Goal: Transaction & Acquisition: Register for event/course

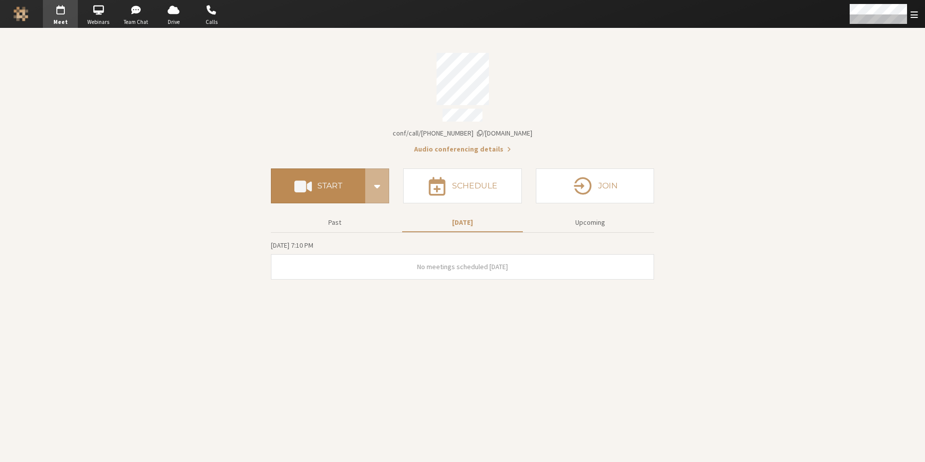
click at [340, 182] on h4 "Start" at bounding box center [329, 186] width 25 height 8
click at [89, 15] on span "button" at bounding box center [98, 10] width 35 height 16
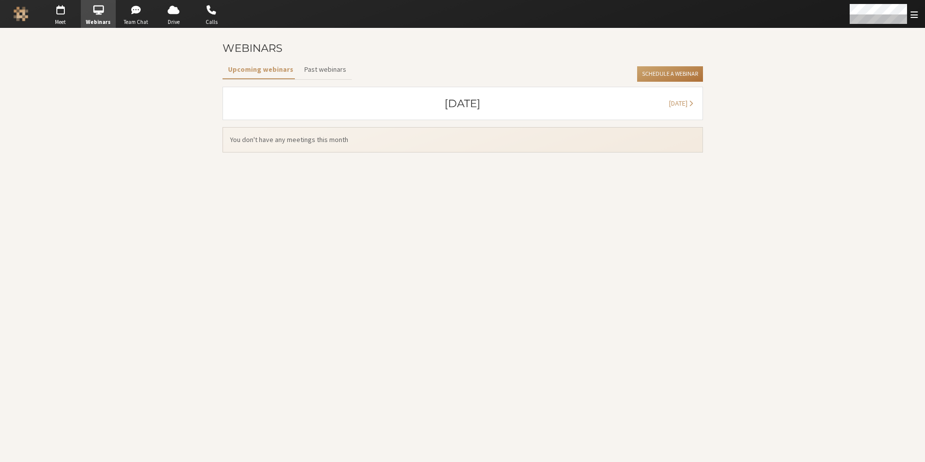
click at [658, 78] on button "Schedule a Webinar" at bounding box center [669, 74] width 65 height 16
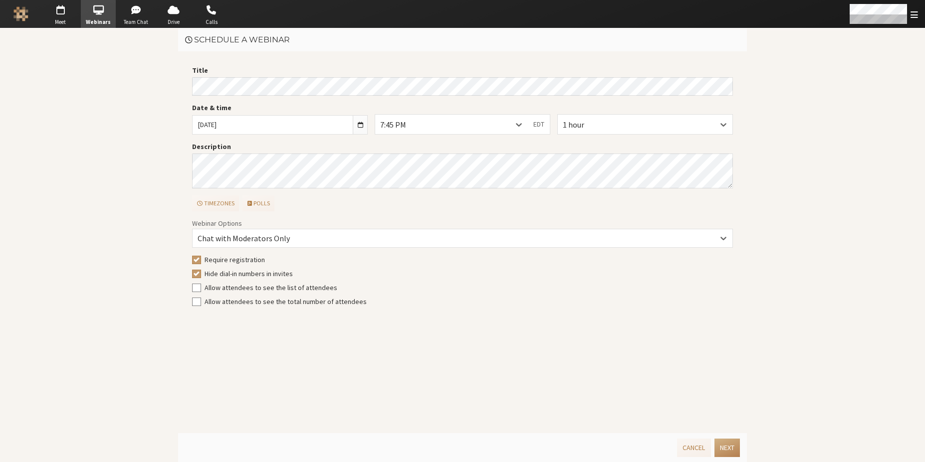
click at [136, 173] on main "Schedule a webinar Title Date & time Sun, Sep 14, 2025 7:45 PM EDT 1 hour Descr…" at bounding box center [462, 245] width 925 height 434
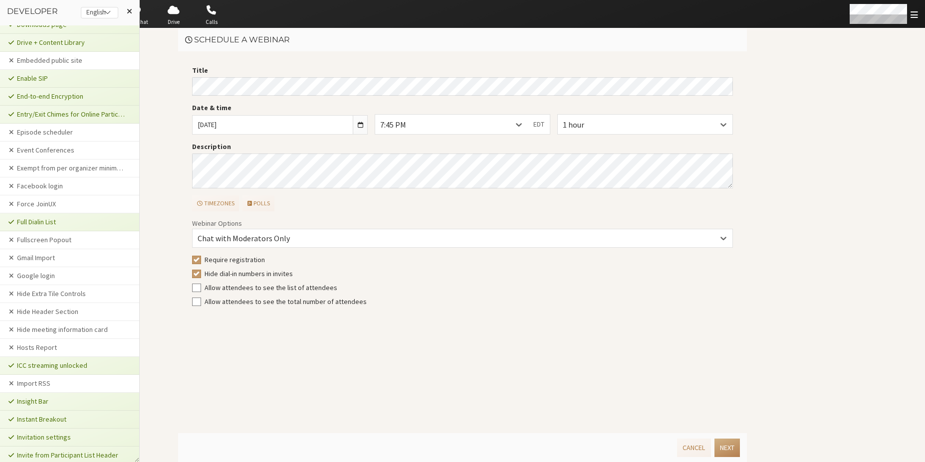
scroll to position [487, 0]
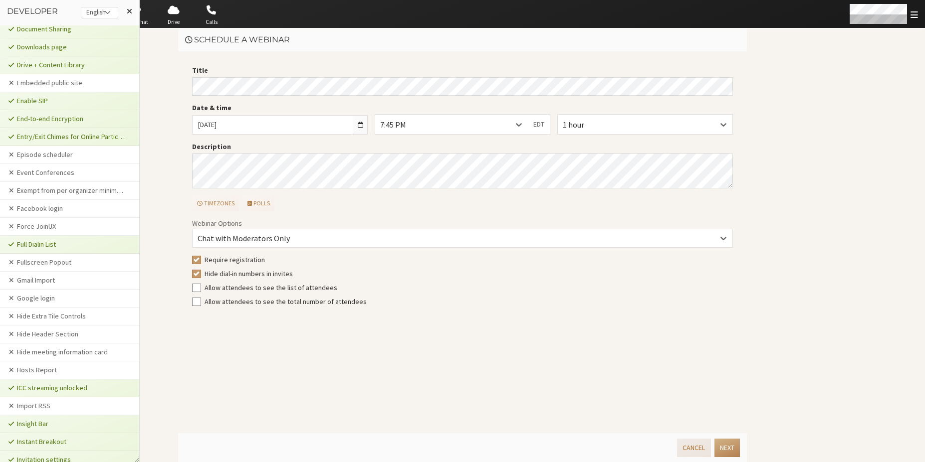
click at [685, 451] on button "Cancel" at bounding box center [693, 448] width 33 height 18
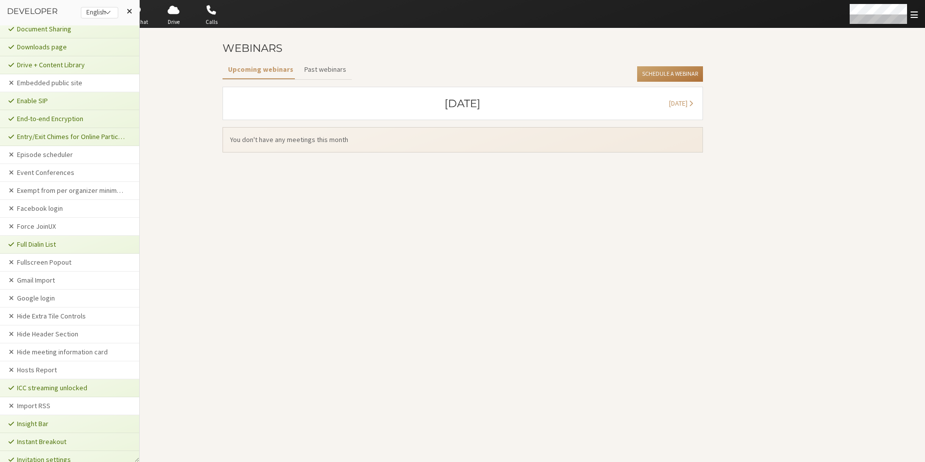
click at [644, 77] on button "Schedule a Webinar" at bounding box center [669, 74] width 65 height 16
